Goal: Task Accomplishment & Management: Use online tool/utility

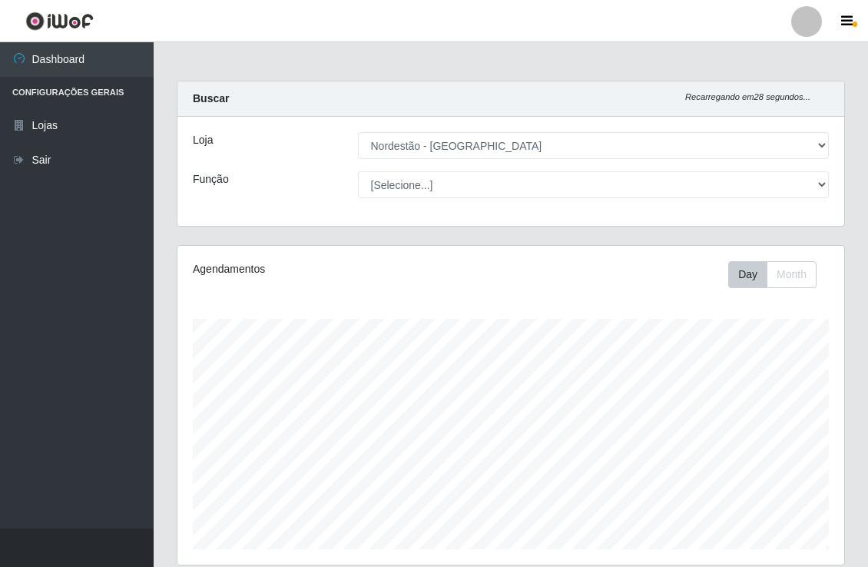
select select "454"
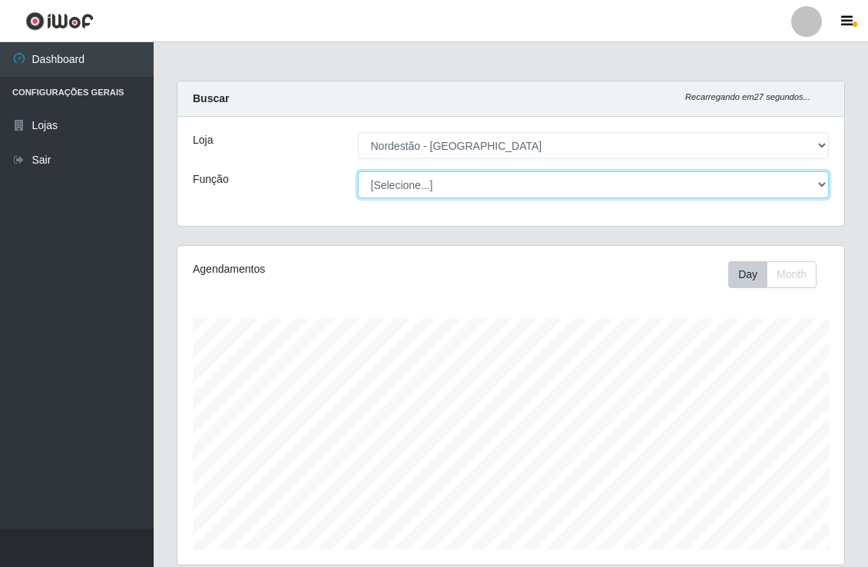
click at [562, 181] on select "[Selecione...] Embalador Embalador + Embalador ++" at bounding box center [594, 184] width 472 height 27
click at [358, 171] on select "[Selecione...] Embalador Embalador + Embalador ++" at bounding box center [594, 184] width 472 height 27
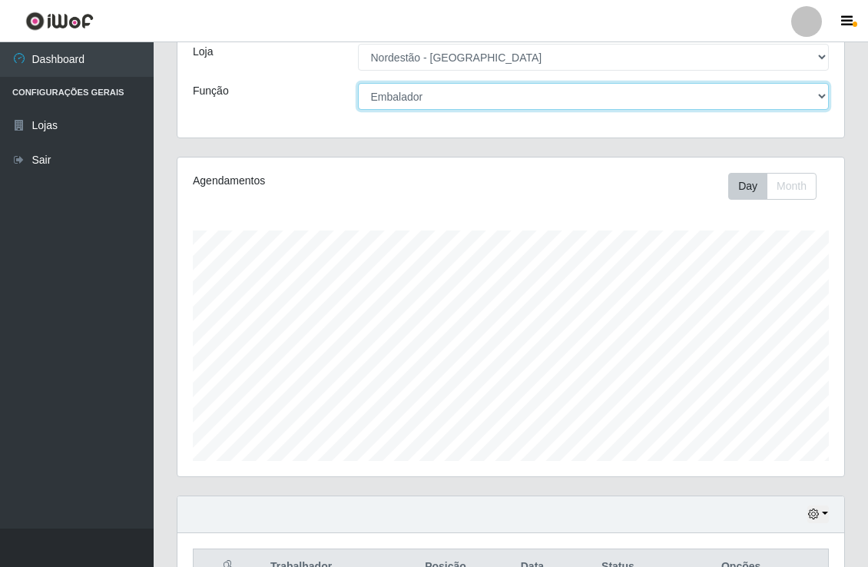
scroll to position [85, 0]
click at [484, 103] on select "[Selecione...] Embalador Embalador + Embalador ++" at bounding box center [594, 99] width 472 height 27
select select "70"
click at [358, 86] on select "[Selecione...] Embalador Embalador + Embalador ++" at bounding box center [594, 99] width 472 height 27
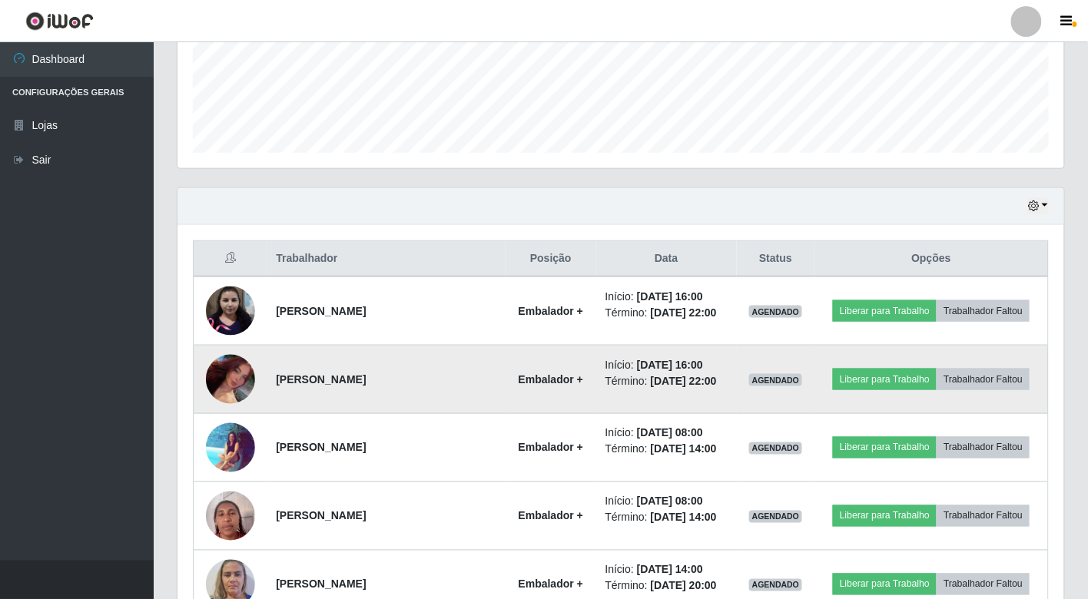
scroll to position [426, 0]
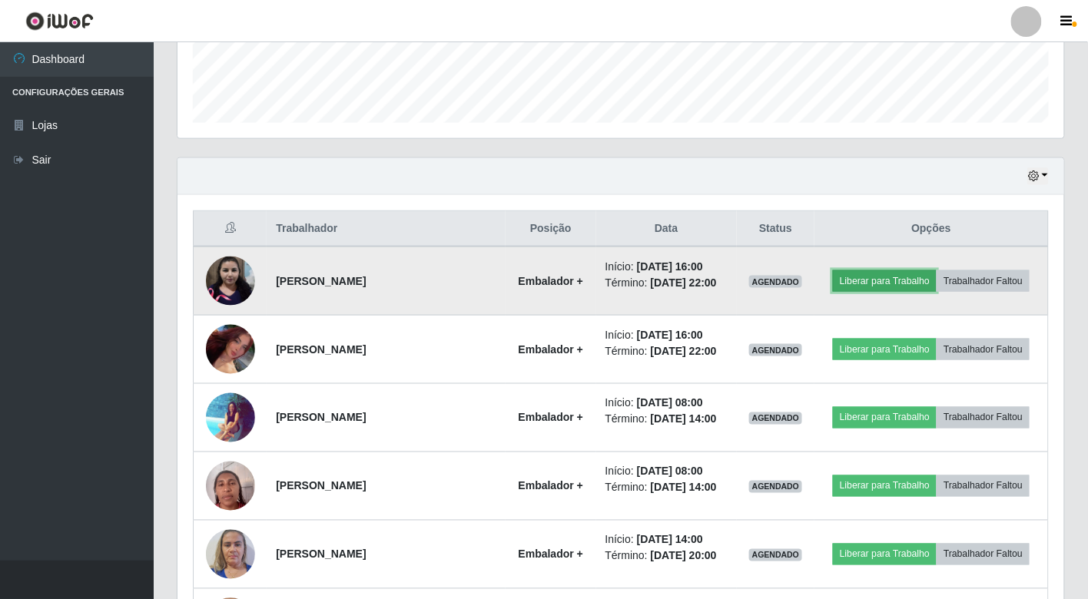
click at [853, 273] on button "Liberar para Trabalho" at bounding box center [885, 281] width 104 height 22
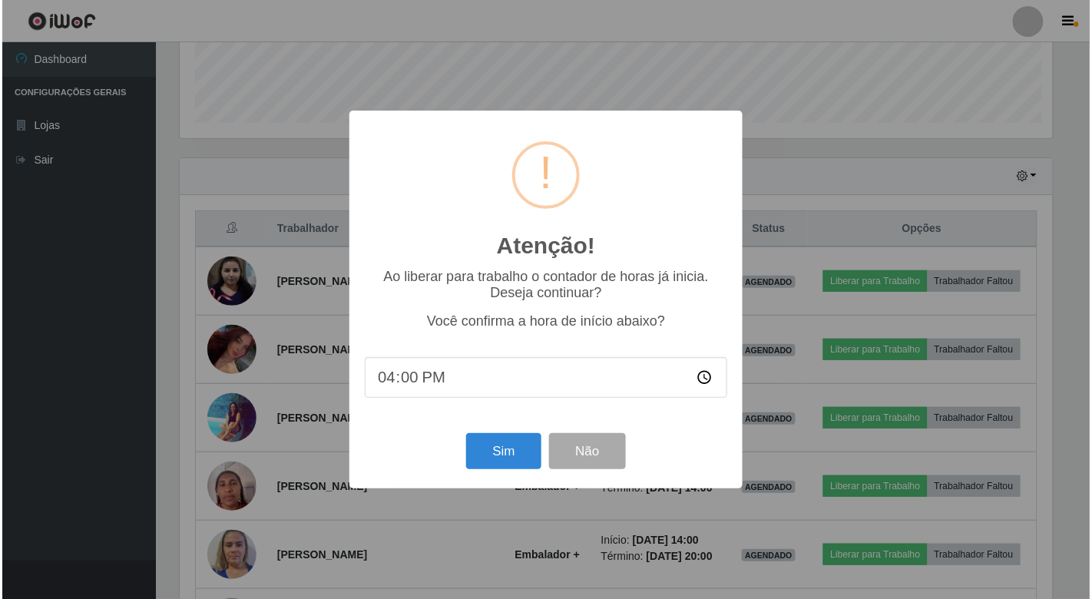
scroll to position [318, 877]
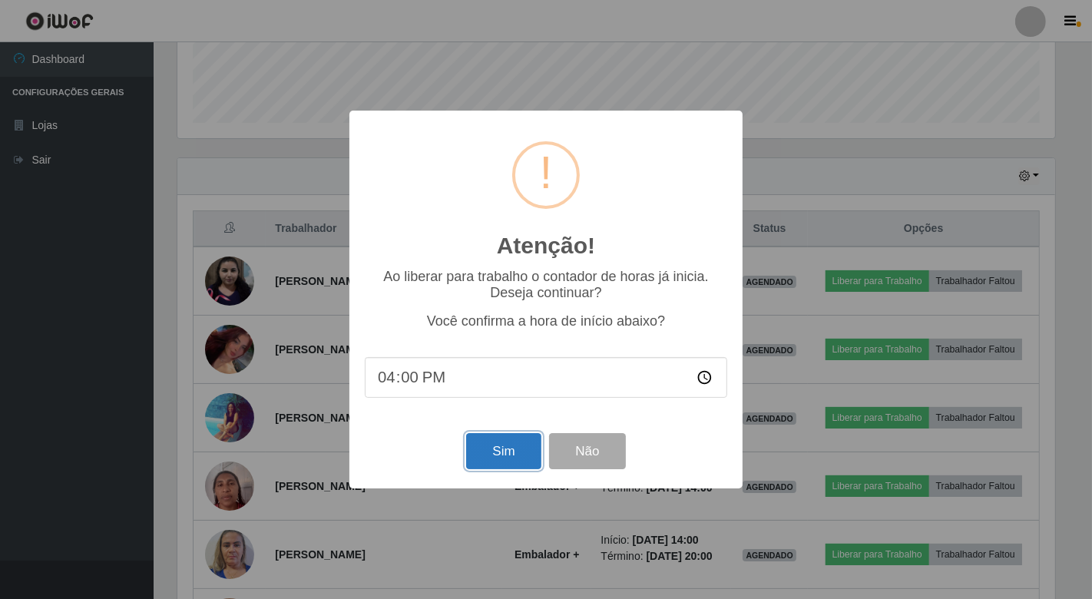
click at [508, 449] on button "Sim" at bounding box center [503, 451] width 74 height 36
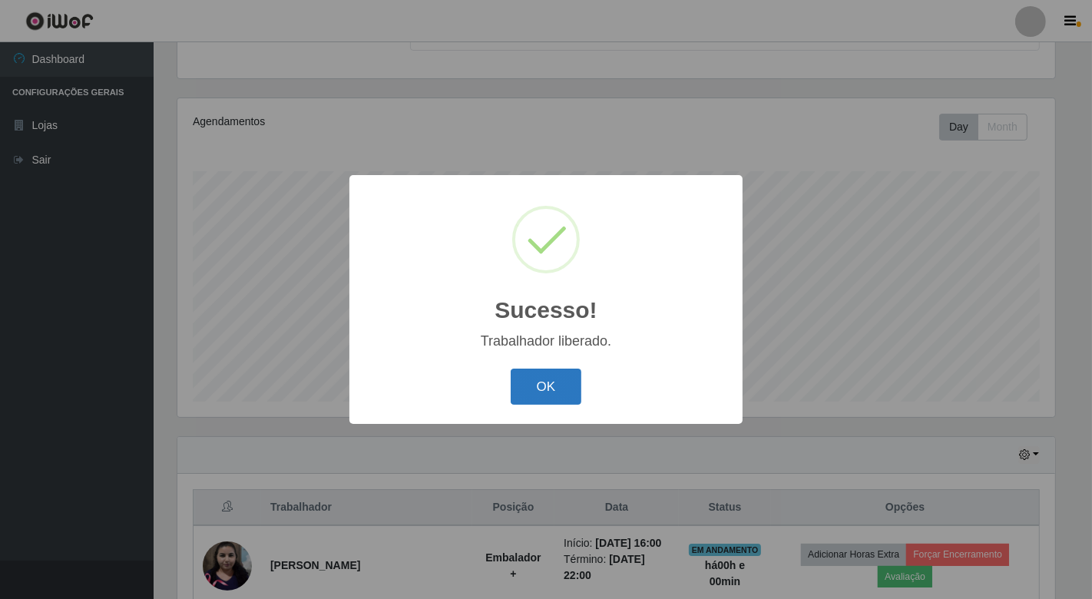
click at [561, 392] on button "OK" at bounding box center [546, 387] width 71 height 36
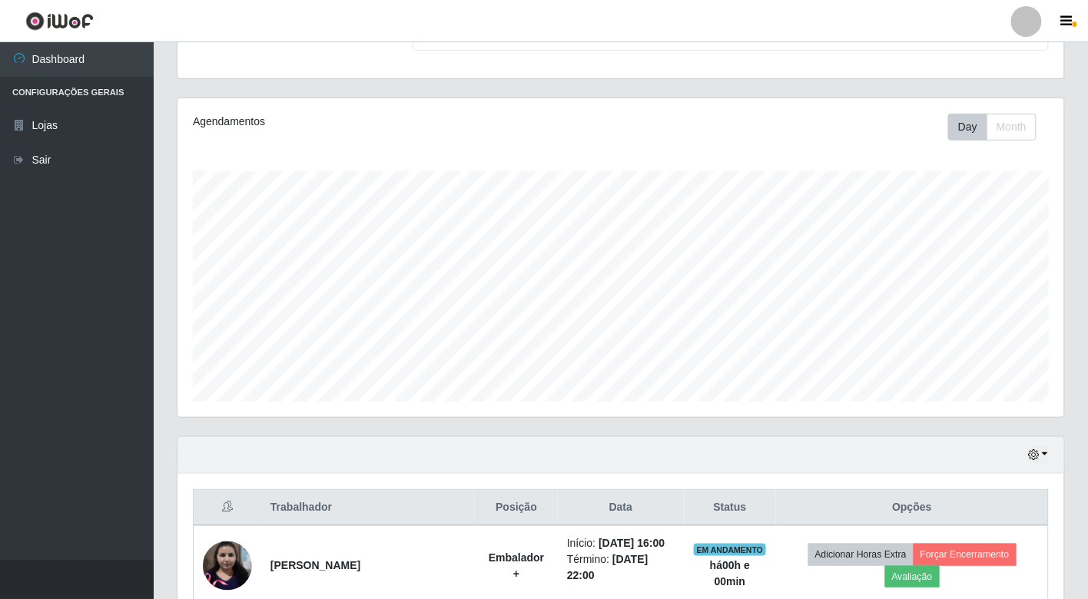
scroll to position [318, 0]
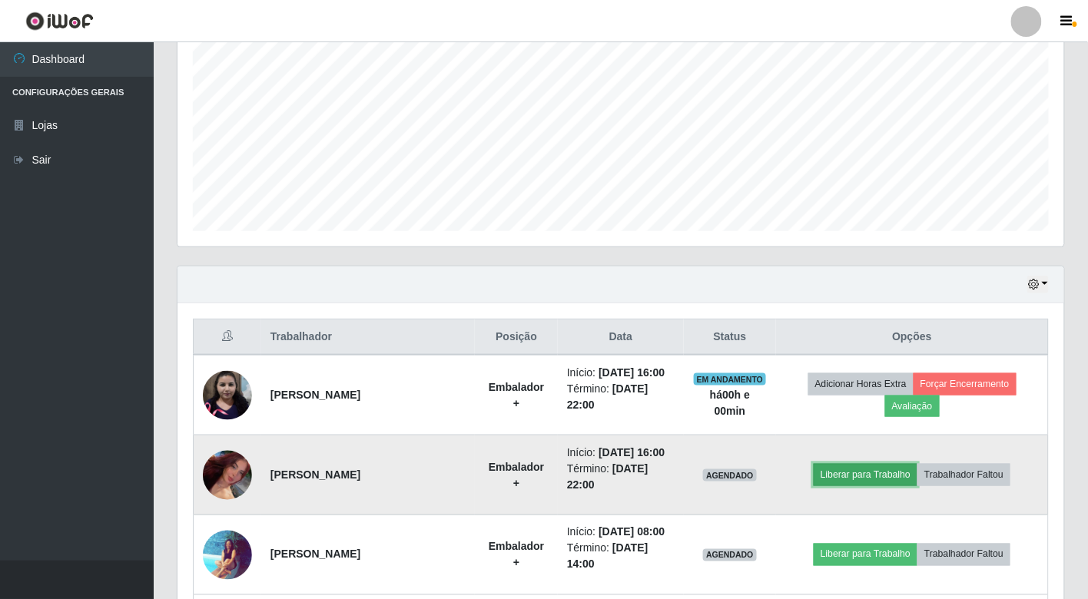
click at [849, 470] on button "Liberar para Trabalho" at bounding box center [865, 475] width 104 height 22
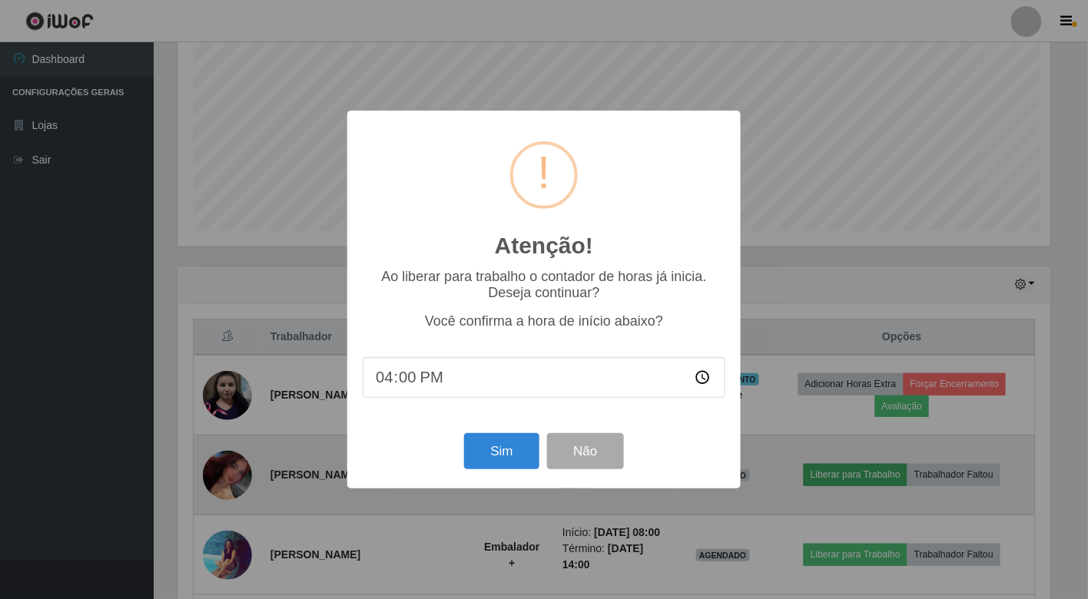
scroll to position [318, 877]
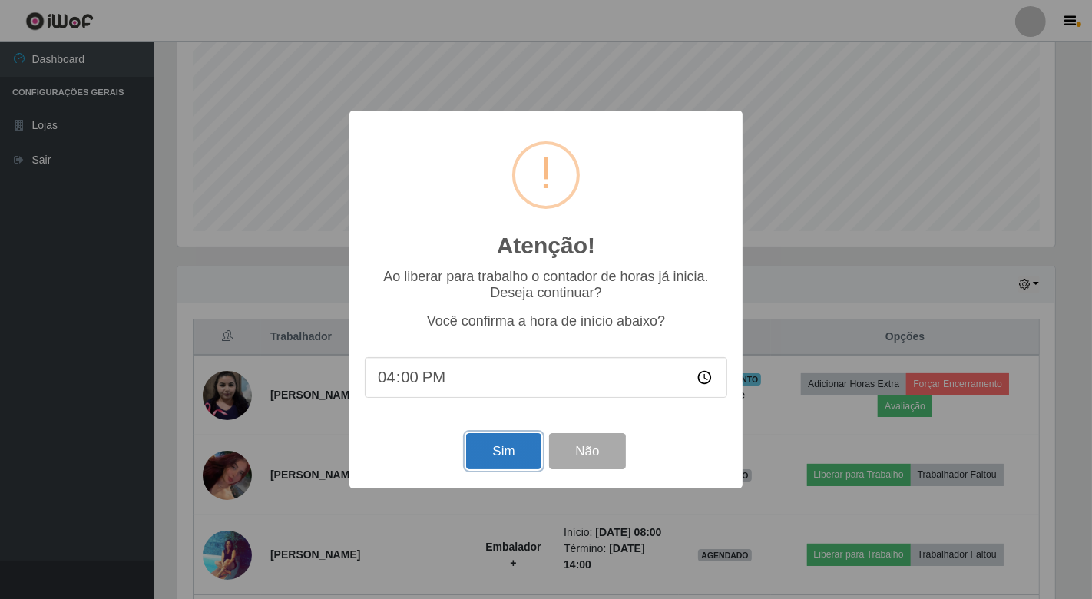
click at [505, 453] on button "Sim" at bounding box center [503, 451] width 74 height 36
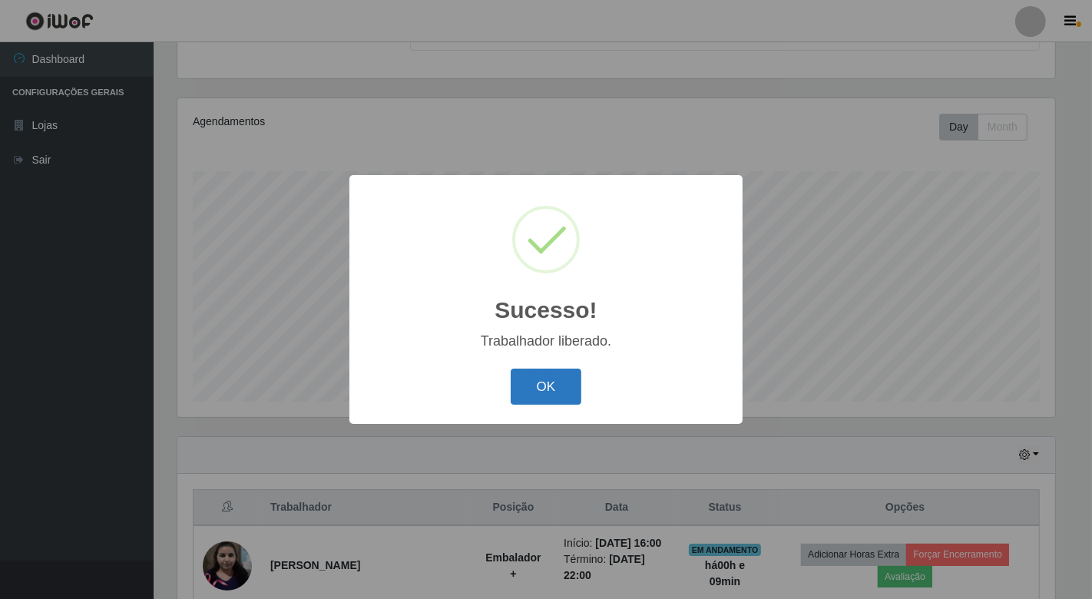
click at [554, 392] on button "OK" at bounding box center [546, 387] width 71 height 36
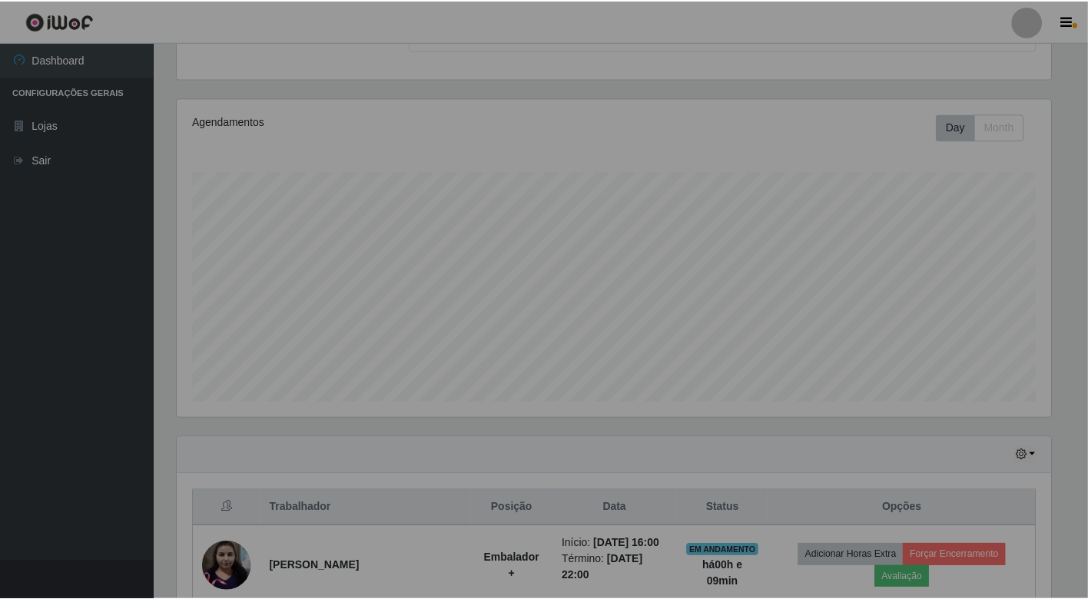
scroll to position [318, 886]
